Goal: Transaction & Acquisition: Download file/media

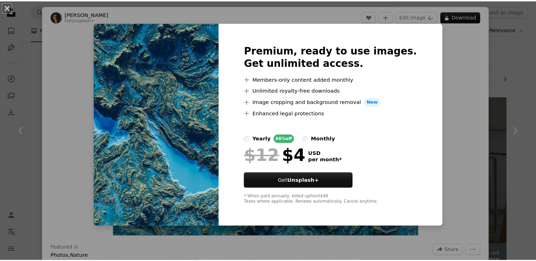
scroll to position [850, 0]
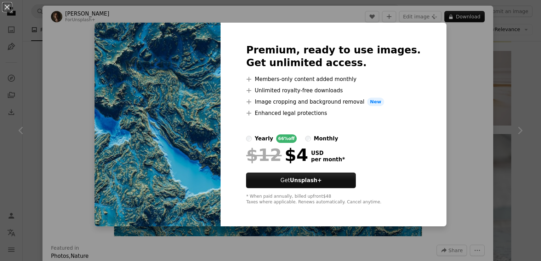
click at [494, 22] on div "An X shape Premium, ready to use images. Get unlimited access. A plus sign Memb…" at bounding box center [270, 130] width 541 height 261
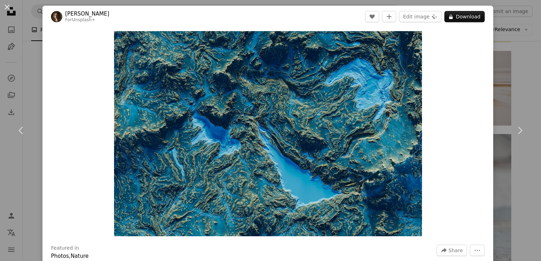
click at [489, 25] on div "An X shape Chevron left Chevron right [PERSON_NAME] For Unsplash+ A heart A plu…" at bounding box center [270, 130] width 541 height 261
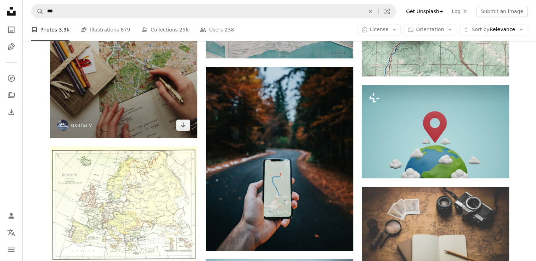
scroll to position [390, 0]
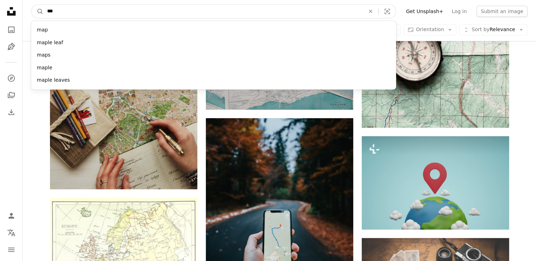
drag, startPoint x: 79, startPoint y: 9, endPoint x: 37, endPoint y: 19, distance: 43.6
click at [37, 19] on nav "A magnifying glass *** map maple leaf maps maple maple leaves An X shape Visual…" at bounding box center [279, 11] width 513 height 23
type input "****"
click button "A magnifying glass" at bounding box center [38, 11] width 12 height 13
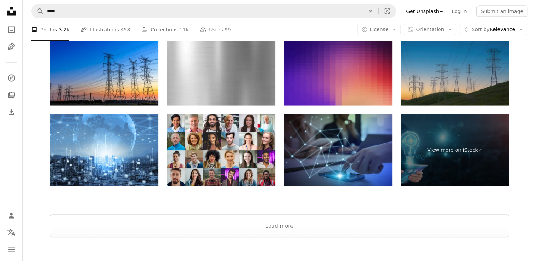
scroll to position [1354, 0]
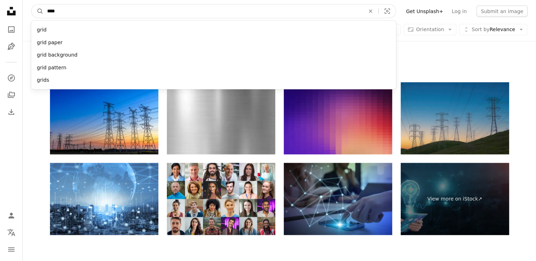
drag, startPoint x: 104, startPoint y: 11, endPoint x: 16, endPoint y: 9, distance: 88.6
type input "**********"
click button "A magnifying glass" at bounding box center [38, 11] width 12 height 13
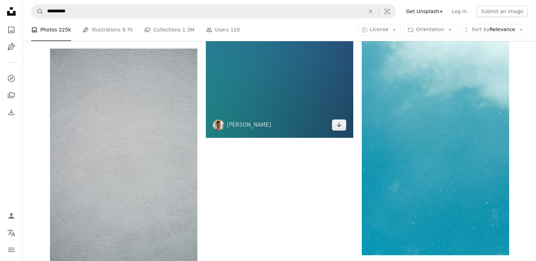
scroll to position [1133, 0]
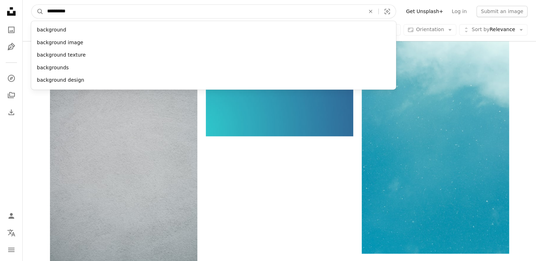
drag, startPoint x: 98, startPoint y: 19, endPoint x: 50, endPoint y: 20, distance: 48.9
click at [34, 11] on form "**********" at bounding box center [213, 11] width 365 height 14
type input "*****"
click button "A magnifying glass" at bounding box center [38, 11] width 12 height 13
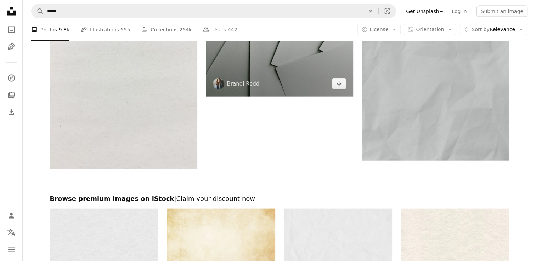
scroll to position [1488, 0]
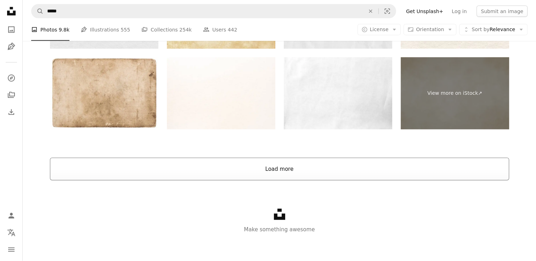
click at [285, 169] on button "Load more" at bounding box center [279, 169] width 459 height 23
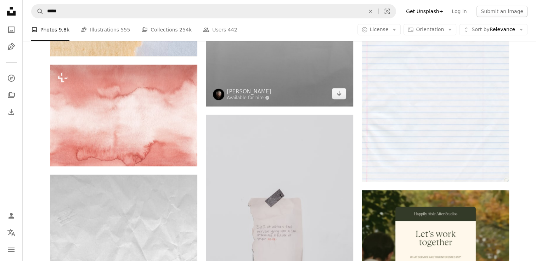
scroll to position [2818, 0]
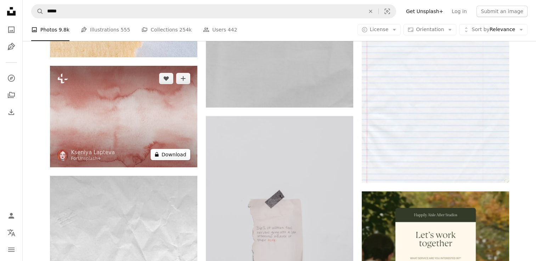
click at [170, 157] on button "A lock Download" at bounding box center [171, 154] width 40 height 11
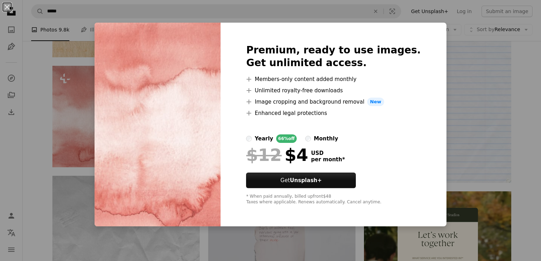
click at [498, 97] on div "An X shape Premium, ready to use images. Get unlimited access. A plus sign Memb…" at bounding box center [270, 130] width 541 height 261
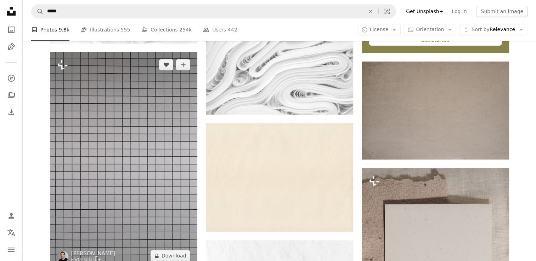
scroll to position [3137, 0]
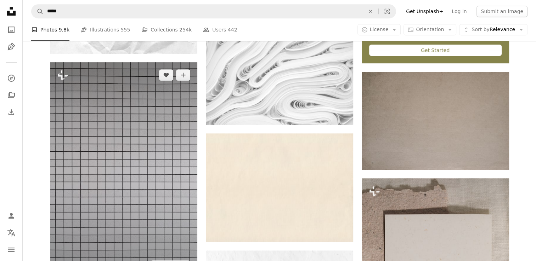
click at [144, 114] on img at bounding box center [123, 170] width 147 height 217
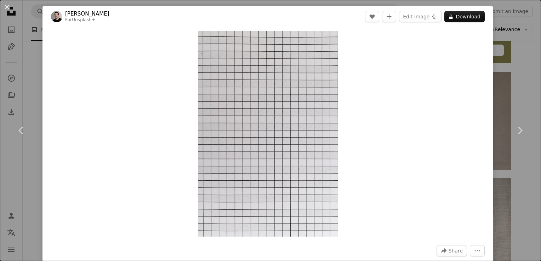
click at [518, 61] on div "An X shape Chevron left Chevron right [PERSON_NAME] For Unsplash+ A heart A plu…" at bounding box center [270, 130] width 541 height 261
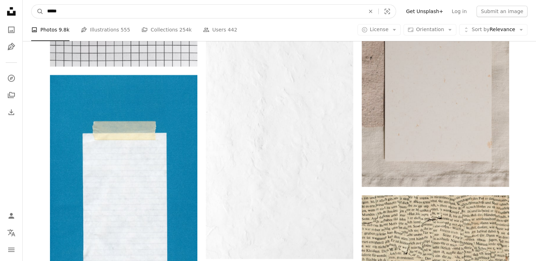
drag, startPoint x: 77, startPoint y: 16, endPoint x: 17, endPoint y: 0, distance: 61.3
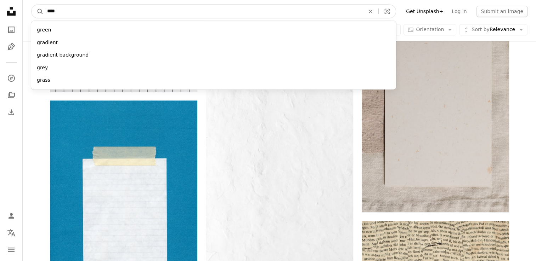
type input "****"
click at [32, 5] on button "A magnifying glass" at bounding box center [38, 11] width 12 height 13
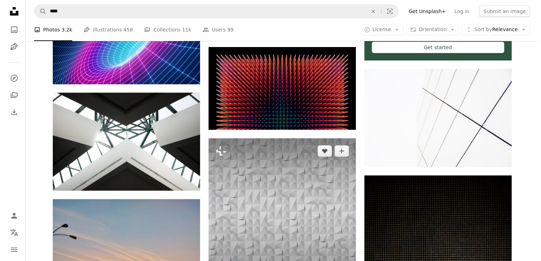
scroll to position [2621, 0]
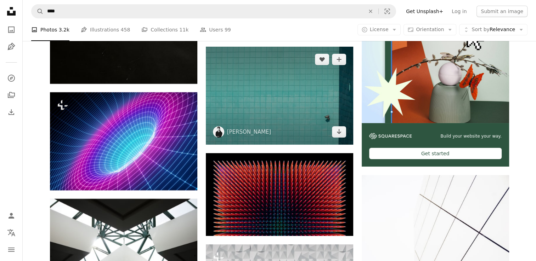
click at [292, 117] on img at bounding box center [279, 96] width 147 height 98
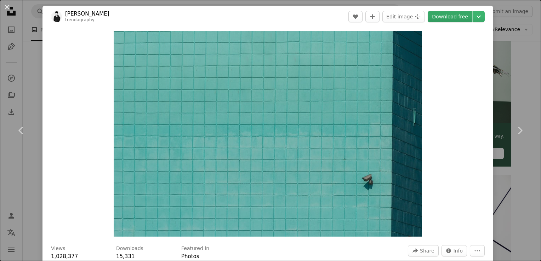
click at [439, 20] on link "Download free" at bounding box center [450, 16] width 45 height 11
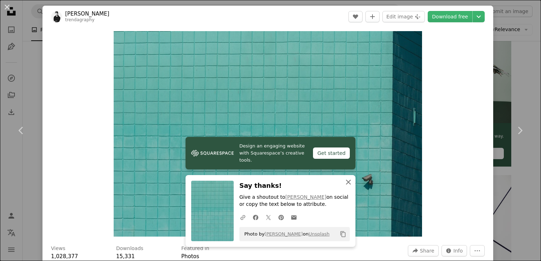
click at [347, 186] on icon "An X shape" at bounding box center [348, 182] width 9 height 9
